Goal: Information Seeking & Learning: Check status

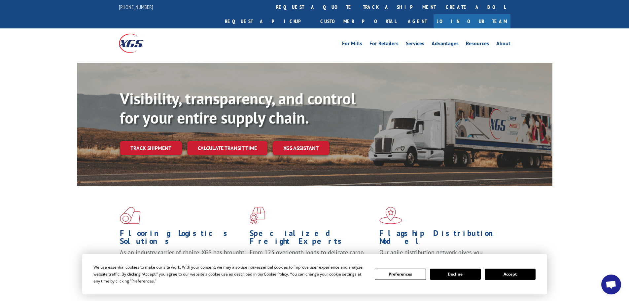
click at [512, 273] on button "Accept" at bounding box center [510, 273] width 51 height 11
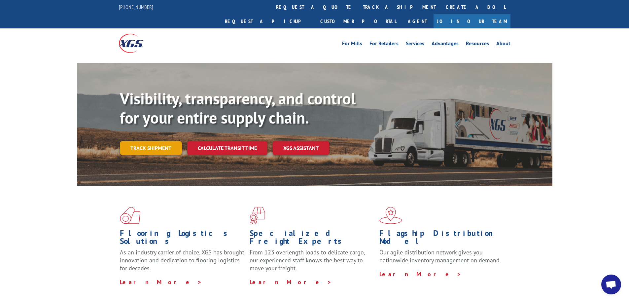
click at [160, 141] on link "Track shipment" at bounding box center [151, 148] width 62 height 14
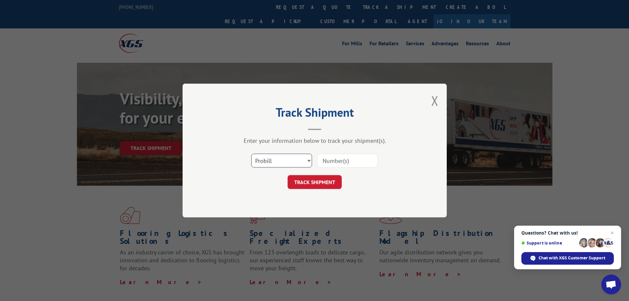
click at [304, 157] on select "Select category... Probill BOL PO" at bounding box center [281, 161] width 61 height 14
select select "bol"
click at [251, 154] on select "Select category... Probill BOL PO" at bounding box center [281, 161] width 61 height 14
click at [324, 164] on input at bounding box center [347, 161] width 61 height 14
paste input "6024557"
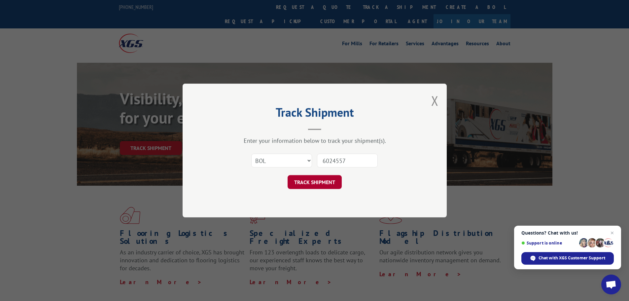
type input "6024557"
click at [323, 184] on button "TRACK SHIPMENT" at bounding box center [315, 182] width 54 height 14
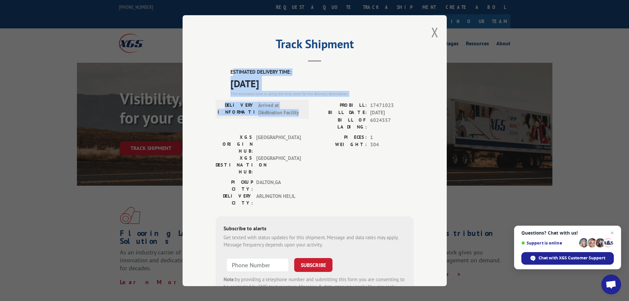
drag, startPoint x: 229, startPoint y: 69, endPoint x: 296, endPoint y: 117, distance: 82.6
click at [300, 118] on div "ESTIMATED DELIVERY TIME: [DATE] The estimated time is using the time zone for t…" at bounding box center [315, 186] width 198 height 237
copy div "STIMATED DELIVERY TIME: [DATE] The estimated time is using the time zone for th…"
